Goal: Communication & Community: Answer question/provide support

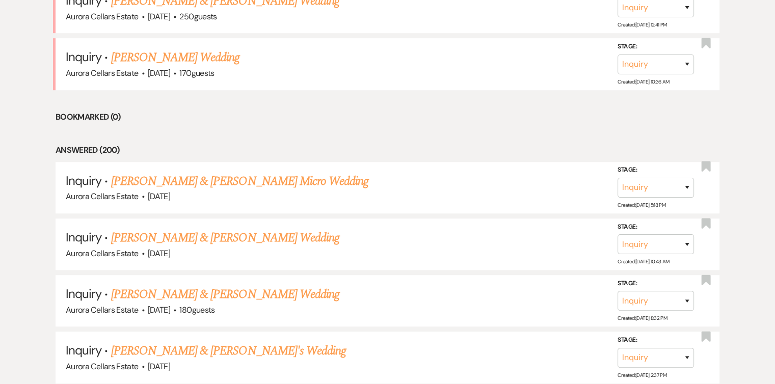
scroll to position [586, 0]
click at [213, 180] on link "Sydney Allen & Jacob Thomas's Micro Wedding" at bounding box center [240, 182] width 258 height 18
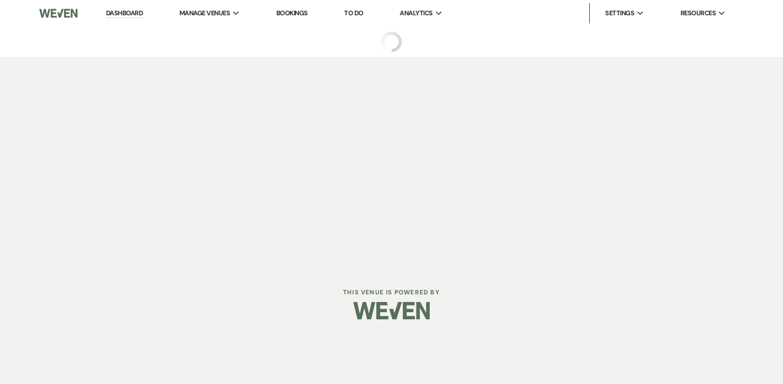
select select "5"
select select "16"
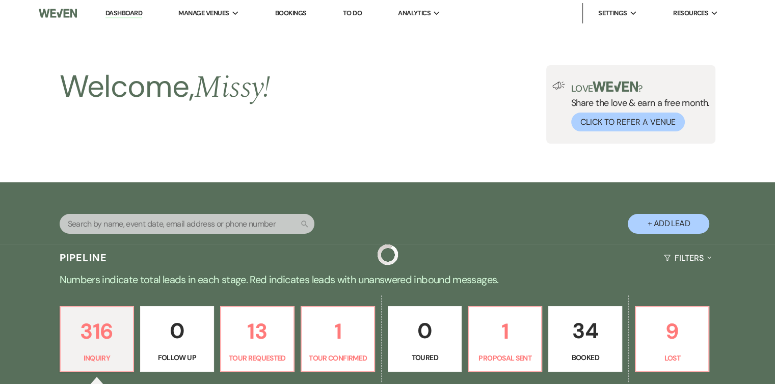
scroll to position [586, 0]
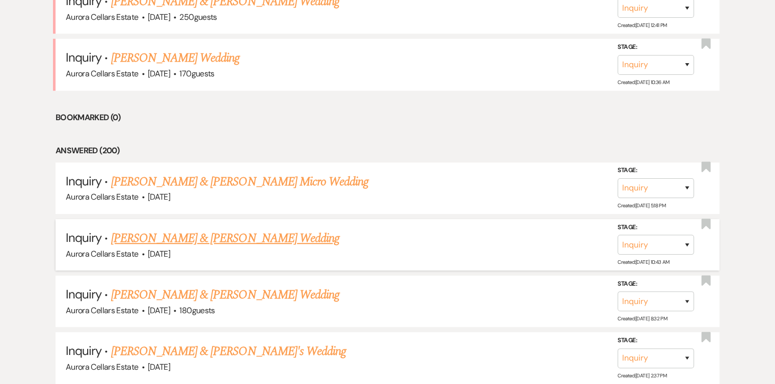
click at [218, 238] on link "[PERSON_NAME] & [PERSON_NAME] Wedding" at bounding box center [225, 238] width 228 height 18
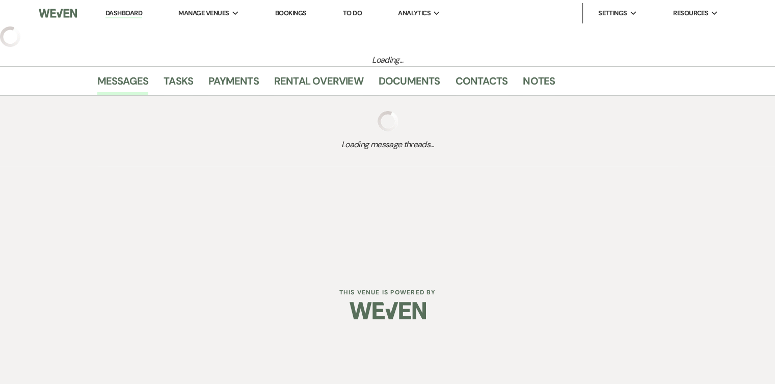
select select "5"
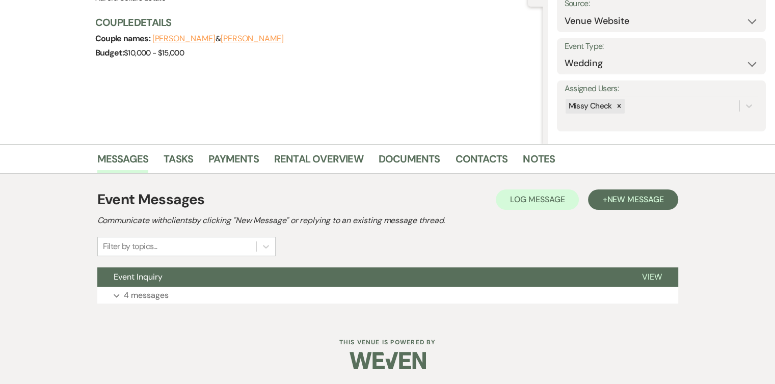
scroll to position [111, 0]
click at [169, 296] on button "Expand 4 messages" at bounding box center [387, 295] width 581 height 17
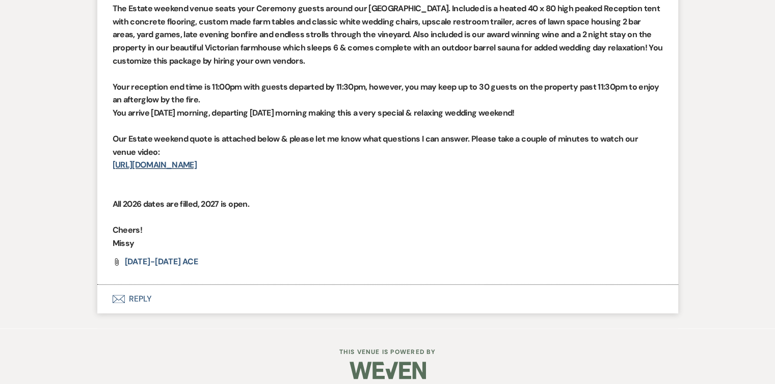
scroll to position [1155, 0]
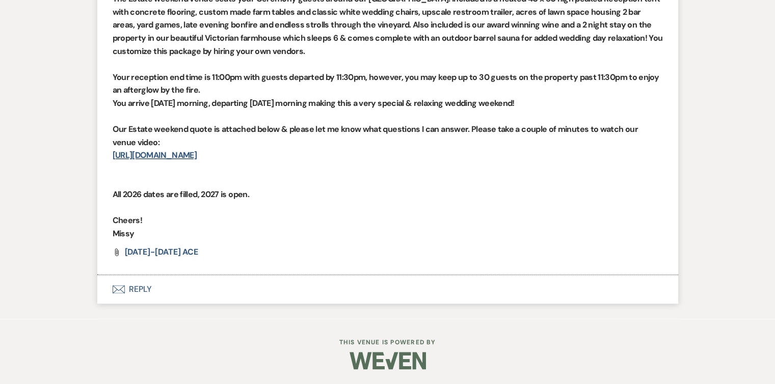
click at [135, 291] on button "Envelope Reply" at bounding box center [387, 289] width 581 height 29
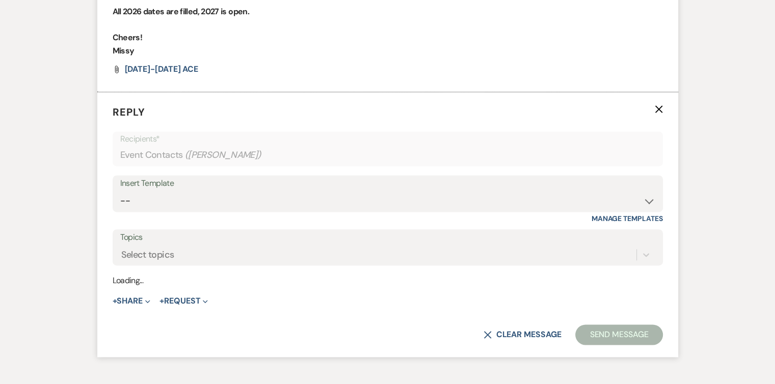
scroll to position [1343, 0]
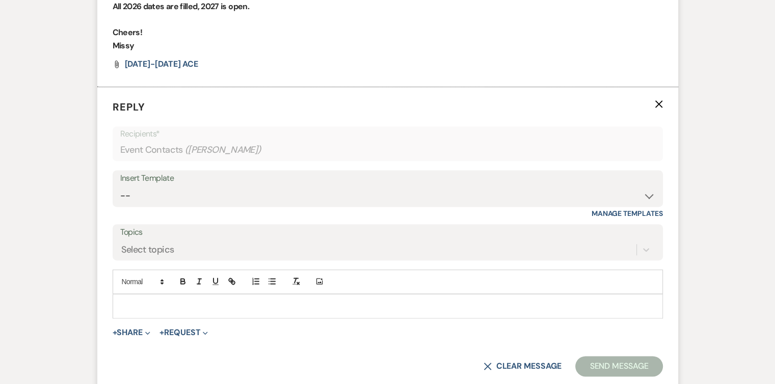
click at [146, 304] on p at bounding box center [388, 306] width 534 height 11
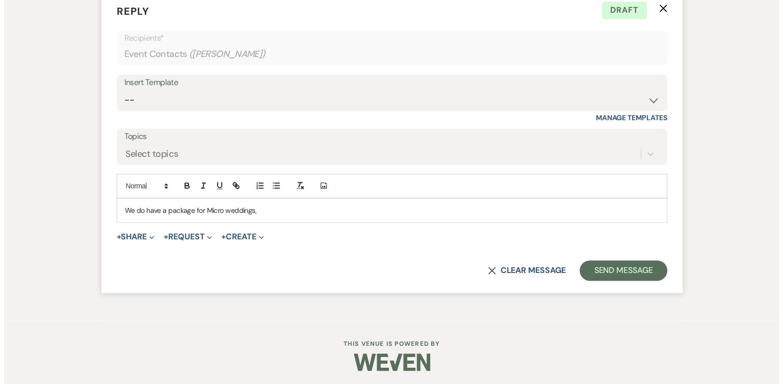
scroll to position [1438, 0]
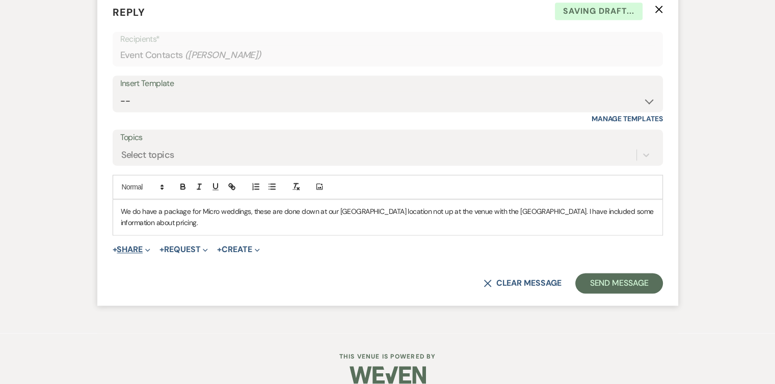
click at [137, 250] on button "+ Share Expand" at bounding box center [132, 250] width 38 height 8
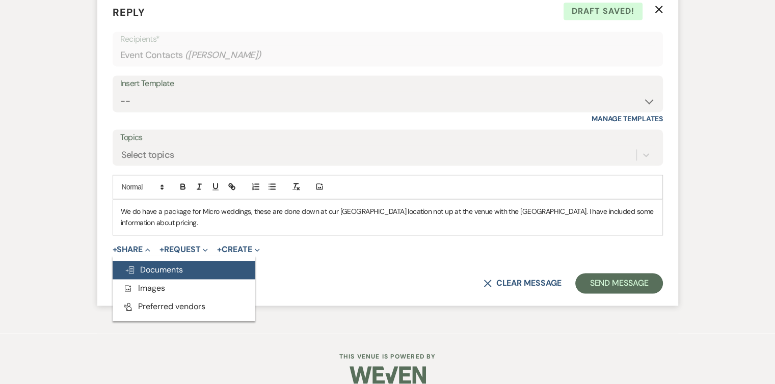
click at [147, 270] on span "Doc Upload Documents" at bounding box center [154, 269] width 58 height 11
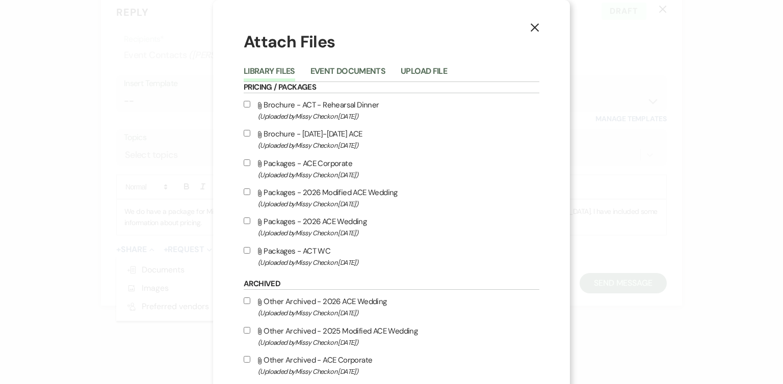
click at [244, 102] on input "Attach File Brochure - ACT - Rehearsal Dinner (Uploaded by Missy Check on Jan 2…" at bounding box center [247, 104] width 7 height 7
checkbox input "true"
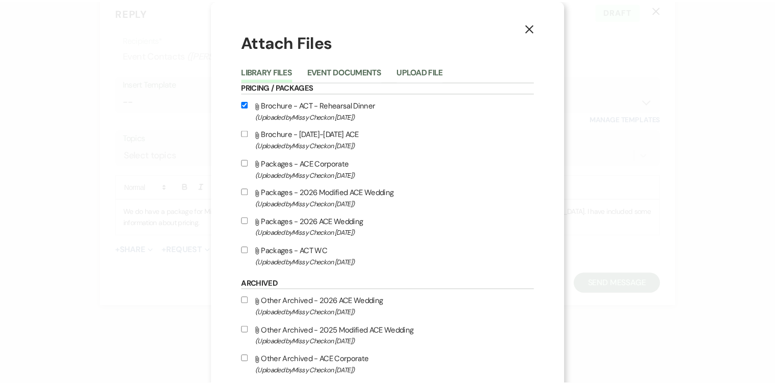
scroll to position [86, 0]
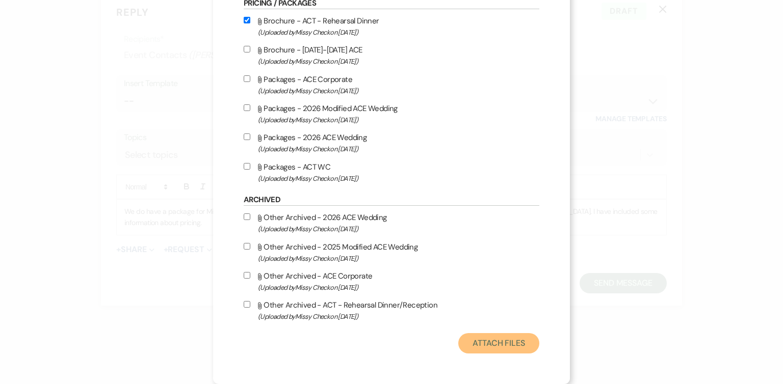
click at [496, 346] on button "Attach Files" at bounding box center [498, 343] width 81 height 20
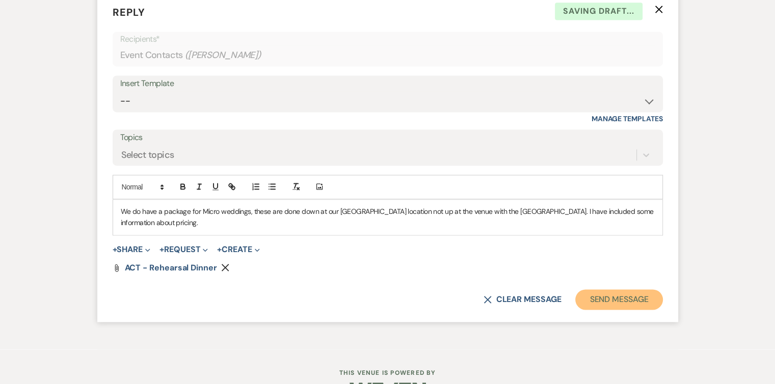
click at [602, 300] on button "Send Message" at bounding box center [618, 299] width 87 height 20
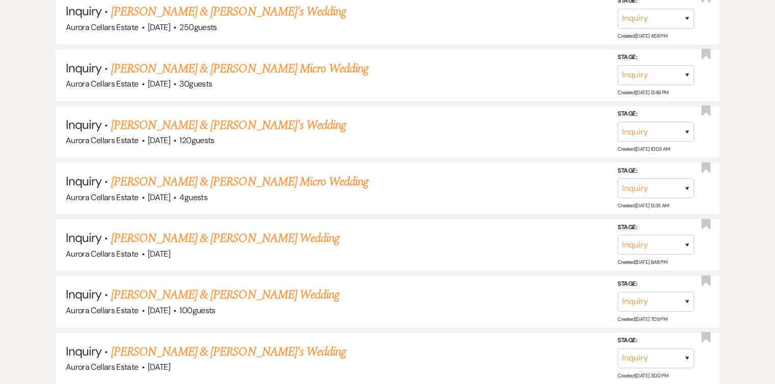
scroll to position [586, 0]
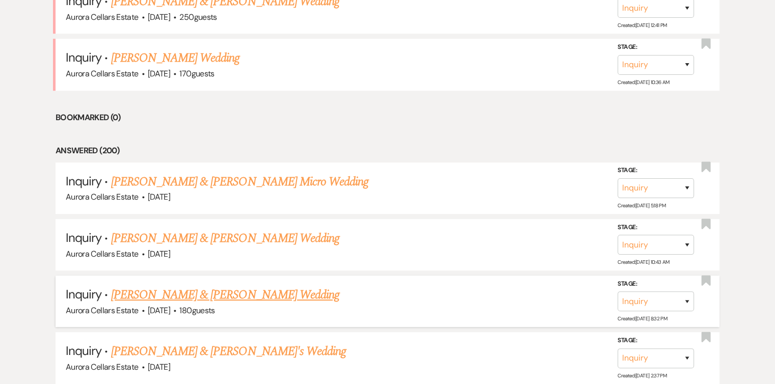
click at [221, 289] on link "[PERSON_NAME] & [PERSON_NAME] Wedding" at bounding box center [225, 295] width 228 height 18
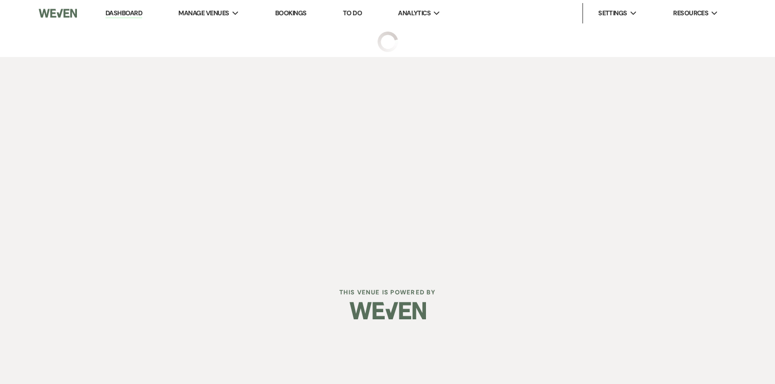
select select "5"
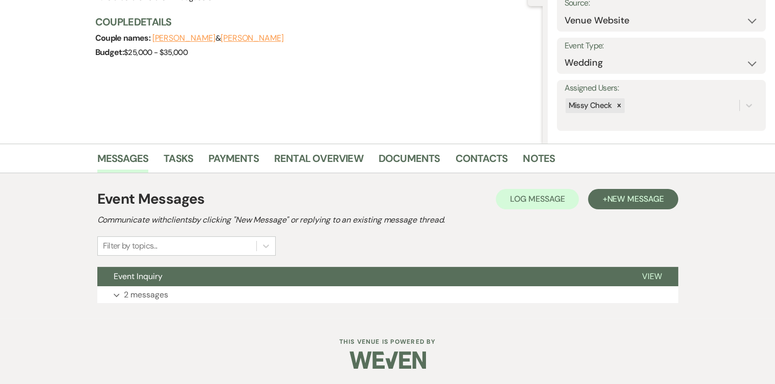
scroll to position [112, 0]
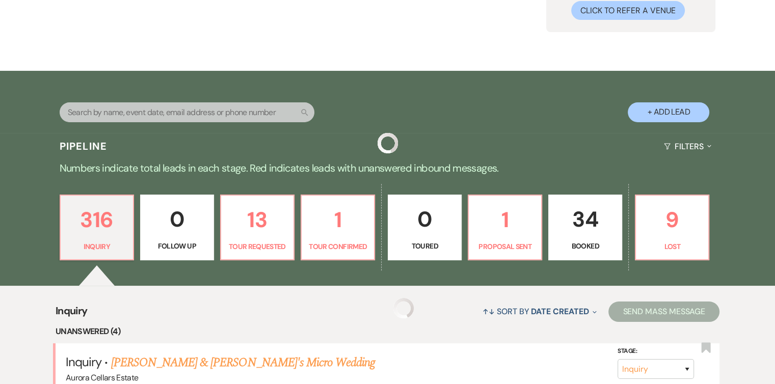
scroll to position [586, 0]
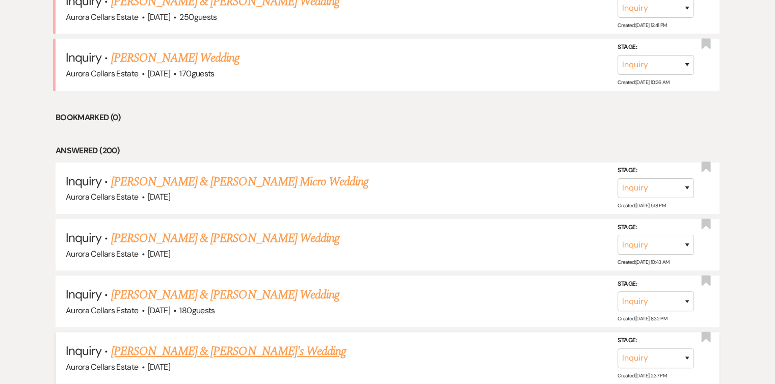
click at [204, 351] on link "[PERSON_NAME] & [PERSON_NAME]'s Wedding" at bounding box center [228, 351] width 235 height 18
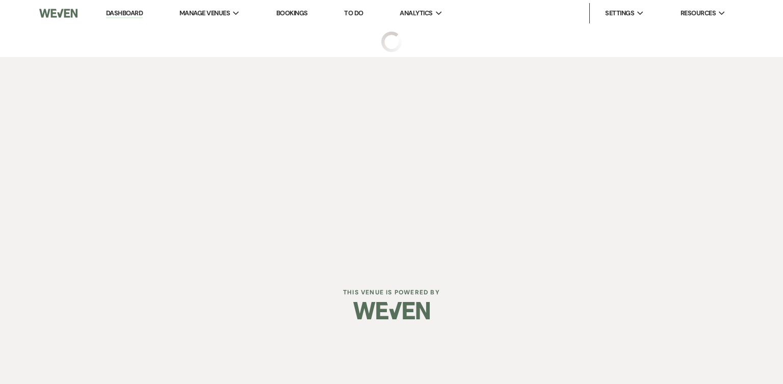
select select "5"
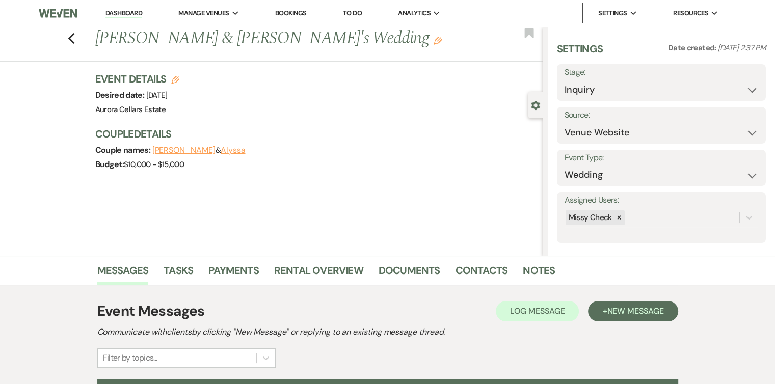
scroll to position [112, 0]
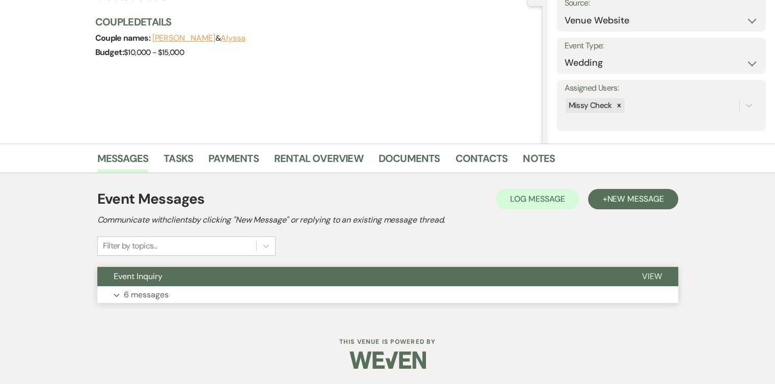
click at [228, 292] on button "Expand 6 messages" at bounding box center [387, 294] width 581 height 17
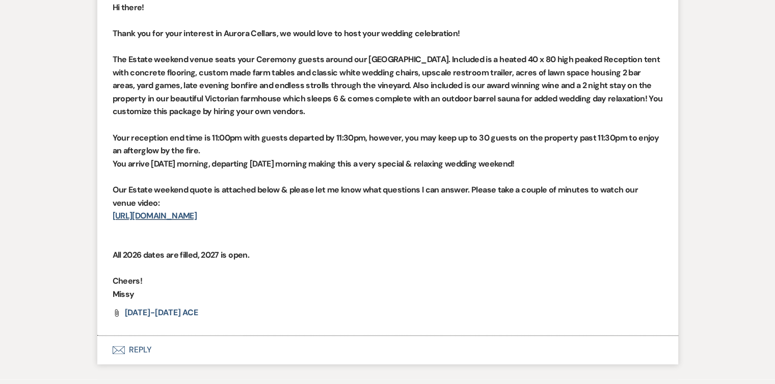
scroll to position [1493, 0]
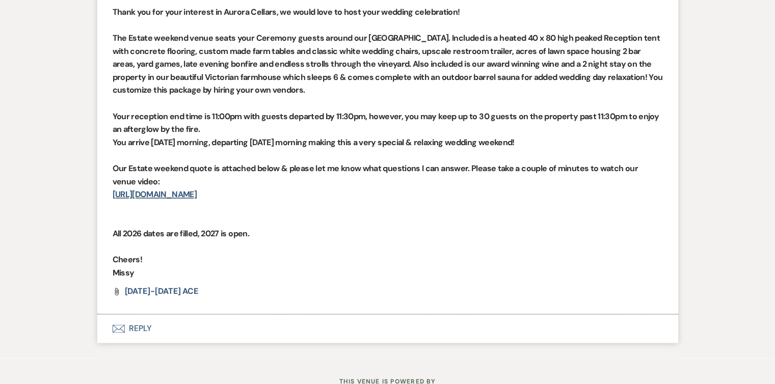
click at [141, 330] on button "Envelope Reply" at bounding box center [387, 328] width 581 height 29
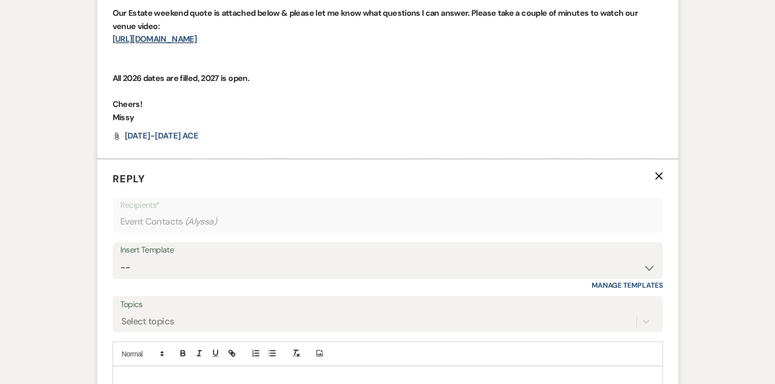
scroll to position [1765, 0]
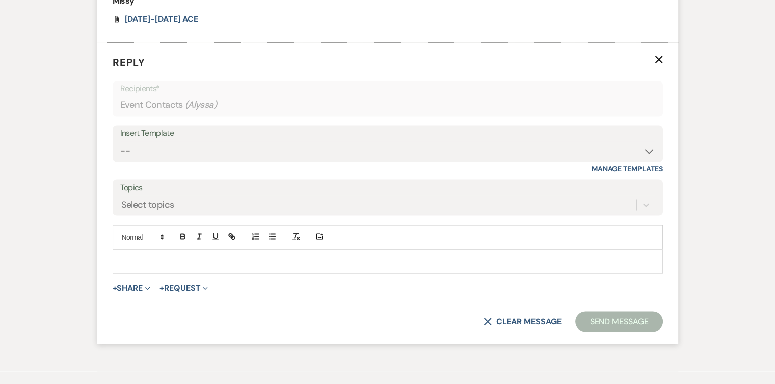
click at [140, 250] on div at bounding box center [387, 261] width 549 height 23
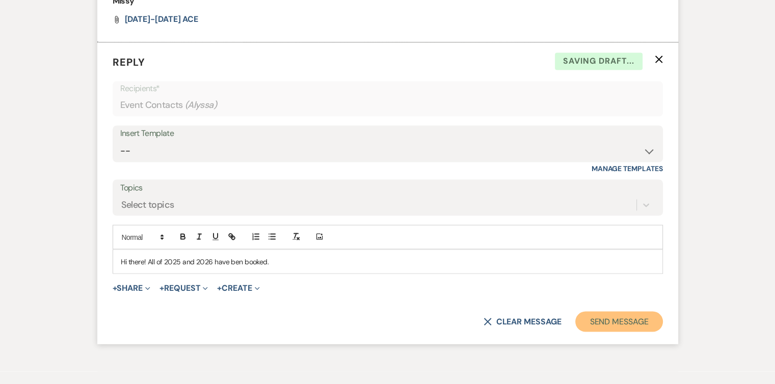
click at [587, 316] on button "Send Message" at bounding box center [618, 321] width 87 height 20
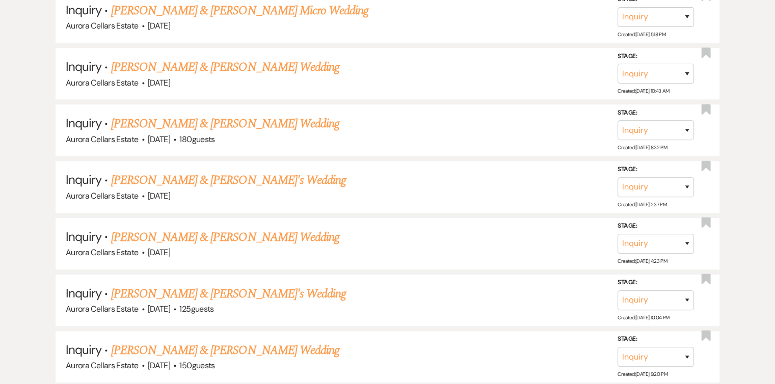
scroll to position [759, 0]
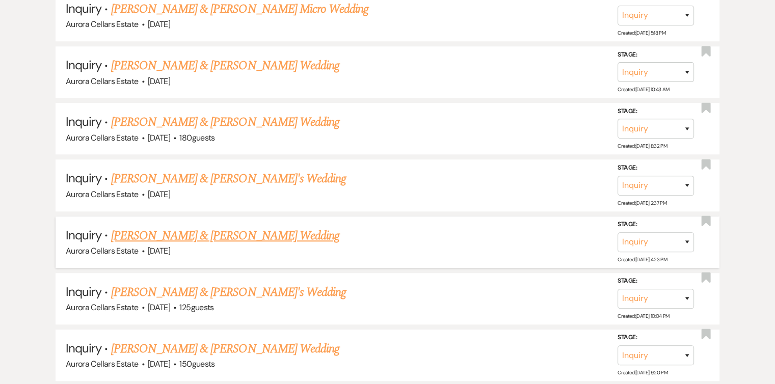
click at [195, 234] on link "[PERSON_NAME] & [PERSON_NAME] Wedding" at bounding box center [225, 236] width 228 height 18
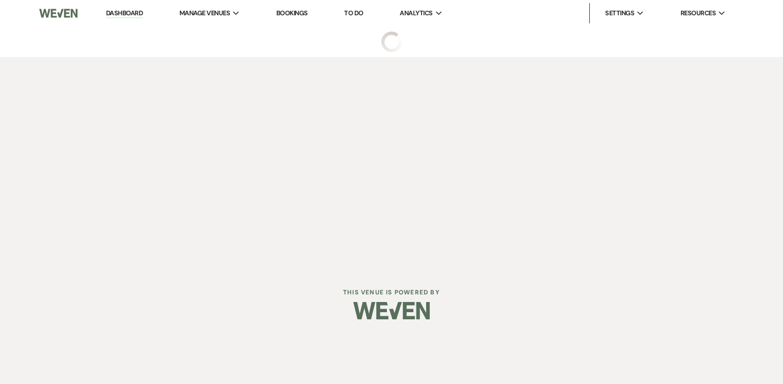
select select "5"
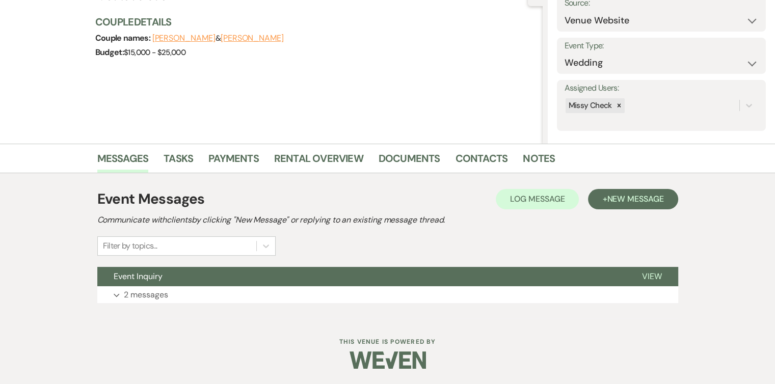
scroll to position [112, 0]
click at [287, 294] on button "Expand 2 messages" at bounding box center [387, 295] width 581 height 17
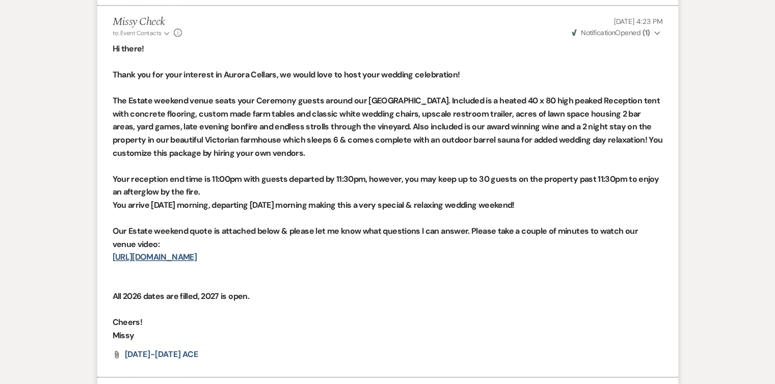
scroll to position [689, 0]
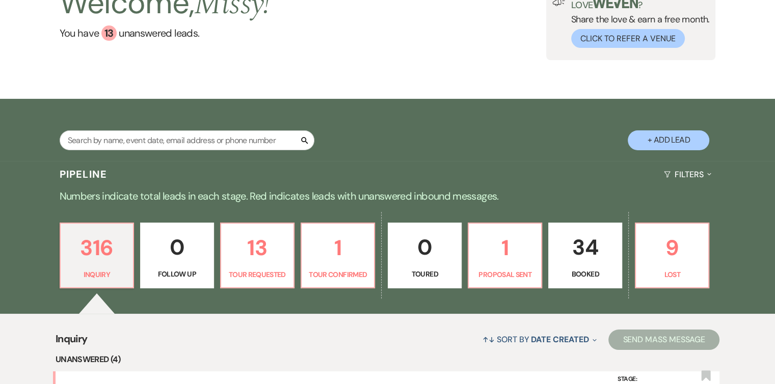
scroll to position [84, 0]
